Goal: Transaction & Acquisition: Obtain resource

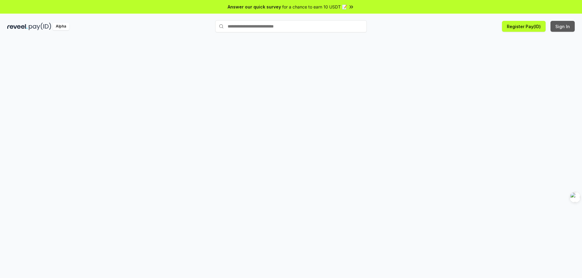
click at [564, 27] on button "Sign In" at bounding box center [562, 26] width 24 height 11
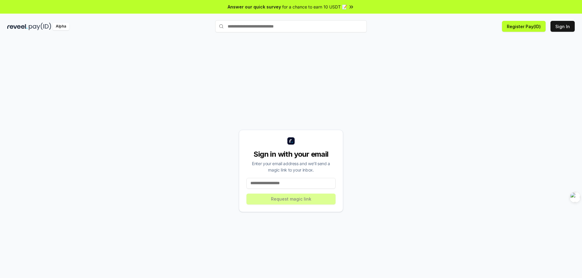
click at [321, 185] on input at bounding box center [290, 183] width 89 height 11
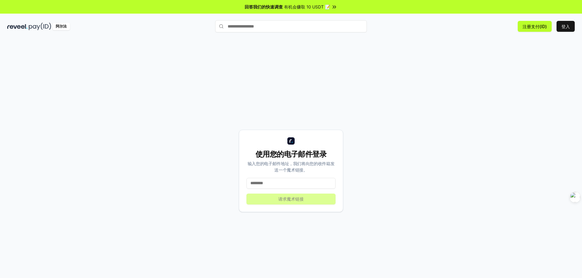
click at [298, 183] on input at bounding box center [290, 183] width 89 height 11
type input "**********"
click at [302, 200] on font "请求魔术链接" at bounding box center [290, 199] width 25 height 5
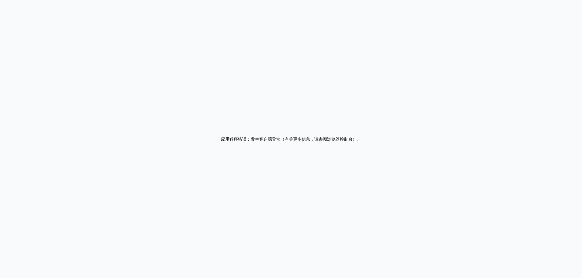
click at [294, 145] on div "应用程序错误：发生客户端异常（有关更多信息，请参阅浏览器控制台） 。" at bounding box center [291, 139] width 140 height 15
drag, startPoint x: 11, startPoint y: 0, endPoint x: 414, endPoint y: 88, distance: 412.1
click at [414, 88] on div "Application error: a client-side exception has occurred (see the browser consol…" at bounding box center [291, 139] width 582 height 278
